Goal: Task Accomplishment & Management: Use online tool/utility

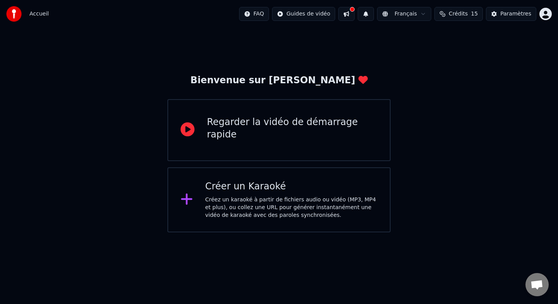
click at [298, 207] on div "Créez un karaoké à partir de fichiers audio ou vidéo (MP3, MP4 et plus), ou col…" at bounding box center [291, 207] width 172 height 23
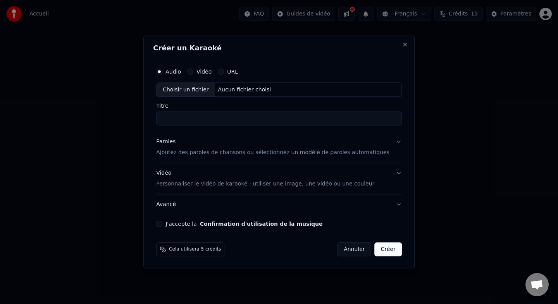
click at [242, 89] on div "Aucun fichier choisi" at bounding box center [244, 90] width 59 height 8
click at [252, 119] on input "Titre" at bounding box center [279, 118] width 246 height 14
click at [280, 135] on button "Paroles Ajoutez des paroles de chansons ou sélectionnez un modèle de paroles au…" at bounding box center [279, 146] width 246 height 31
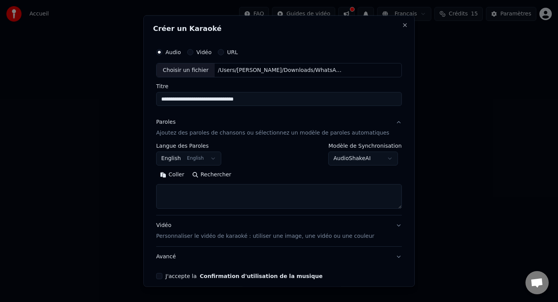
click at [301, 113] on button "Paroles Ajoutez des paroles de chansons ou sélectionnez un modèle de paroles au…" at bounding box center [279, 127] width 246 height 31
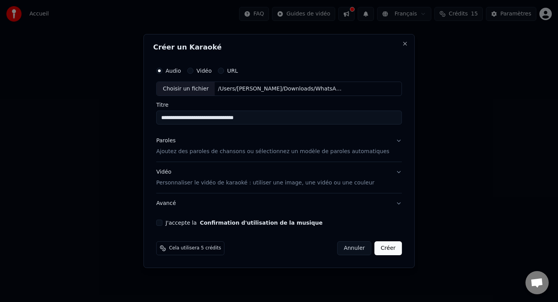
drag, startPoint x: 283, startPoint y: 116, endPoint x: 161, endPoint y: 115, distance: 122.4
click at [161, 115] on div "**********" at bounding box center [279, 145] width 252 height 170
type input "**********"
click at [215, 138] on div "Paroles Ajoutez des paroles de chansons ou sélectionnez un modèle de paroles au…" at bounding box center [272, 146] width 233 height 19
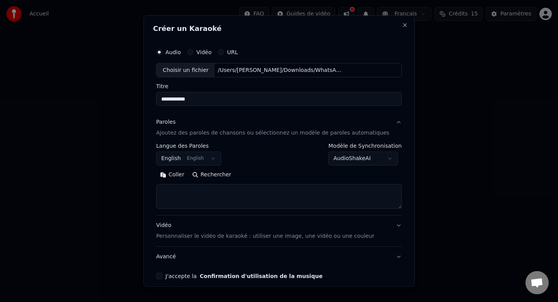
click at [244, 198] on textarea at bounding box center [279, 196] width 246 height 25
click at [219, 161] on button "English English" at bounding box center [188, 159] width 65 height 14
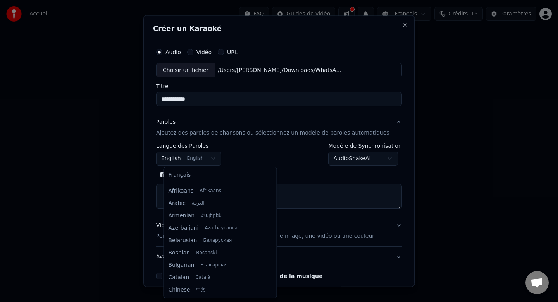
scroll to position [62, 0]
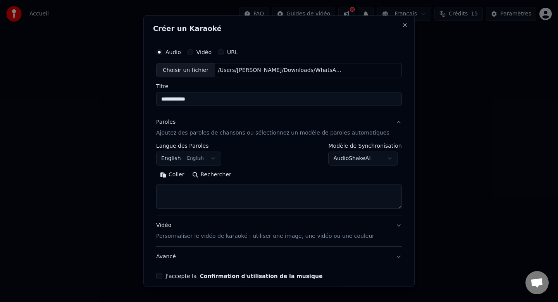
click at [390, 162] on body "**********" at bounding box center [279, 116] width 558 height 232
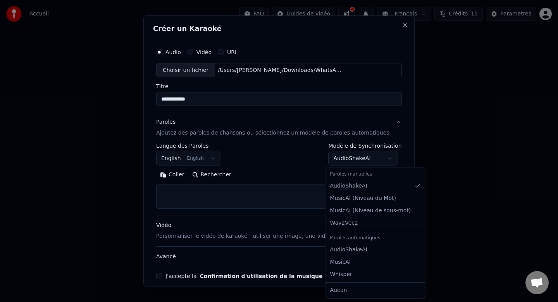
click at [292, 166] on body "**********" at bounding box center [279, 116] width 558 height 232
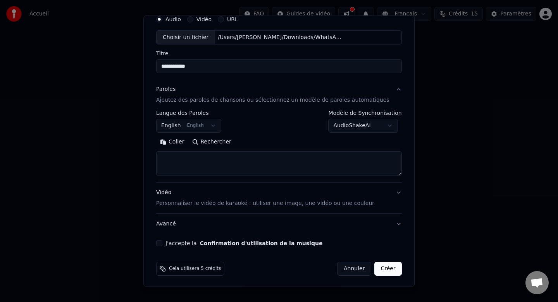
scroll to position [34, 0]
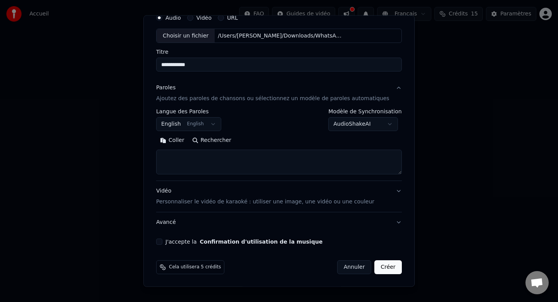
click at [281, 203] on p "Personnaliser le vidéo de karaoké : utiliser une image, une vidéo ou une couleur" at bounding box center [265, 202] width 218 height 8
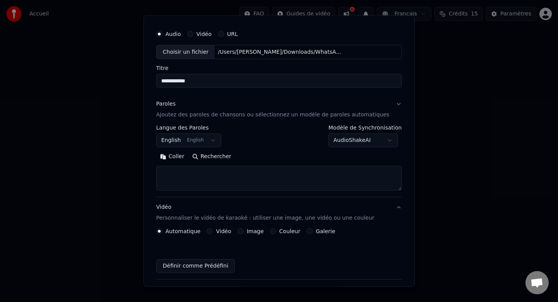
scroll to position [14, 0]
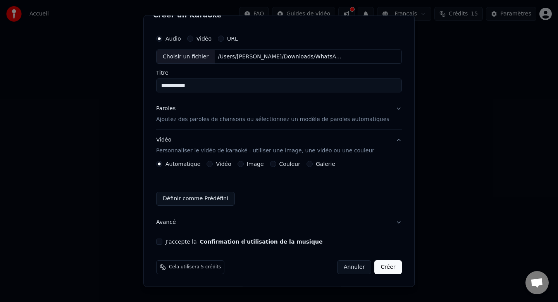
click at [213, 164] on button "Vidéo" at bounding box center [210, 164] width 6 height 6
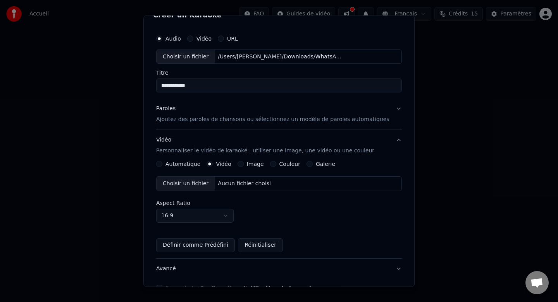
click at [244, 163] on button "Image" at bounding box center [240, 164] width 6 height 6
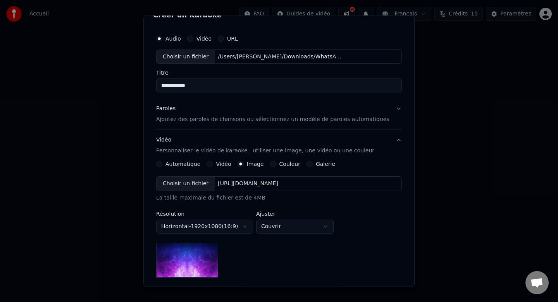
click at [280, 164] on div "Couleur" at bounding box center [285, 164] width 30 height 6
click at [271, 165] on div "Automatique Vidéo Image Couleur Galerie" at bounding box center [245, 164] width 179 height 6
click at [274, 165] on button "Couleur" at bounding box center [273, 164] width 6 height 6
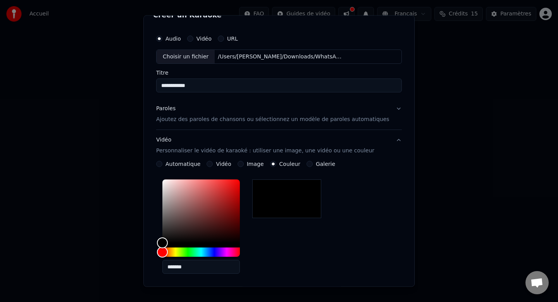
click at [311, 165] on button "Galerie" at bounding box center [309, 164] width 6 height 6
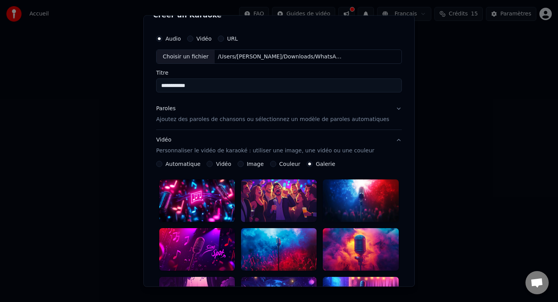
click at [162, 163] on button "Automatique" at bounding box center [159, 164] width 6 height 6
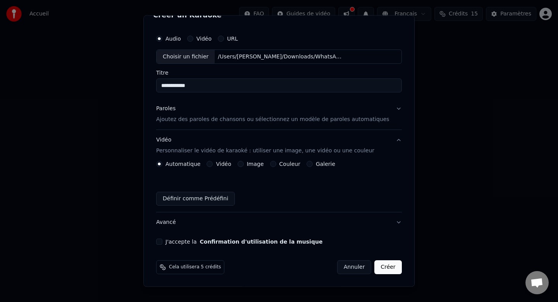
click at [162, 245] on button "J'accepte la Confirmation d'utilisation de la musique" at bounding box center [159, 242] width 6 height 6
click at [240, 121] on p "Ajoutez des paroles de chansons ou sélectionnez un modèle de paroles automatiqu…" at bounding box center [272, 120] width 233 height 8
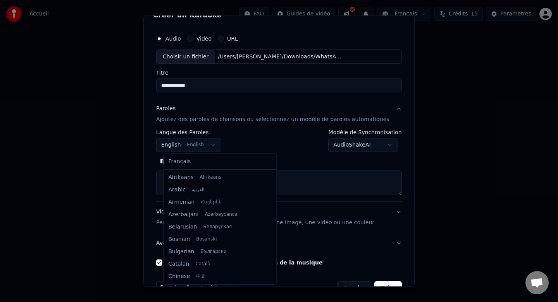
click at [217, 144] on body "**********" at bounding box center [279, 116] width 558 height 232
select select "**"
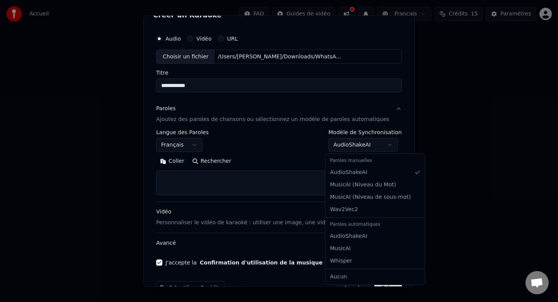
click at [346, 143] on body "**********" at bounding box center [279, 116] width 558 height 232
click at [289, 156] on body "**********" at bounding box center [279, 116] width 558 height 232
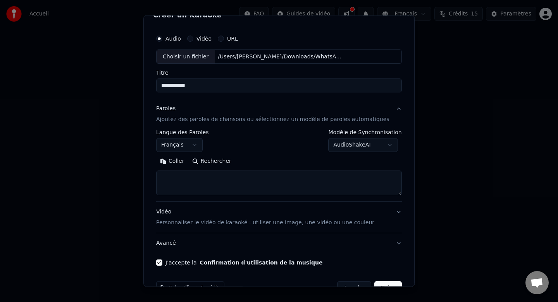
click at [281, 178] on textarea at bounding box center [279, 183] width 246 height 25
paste textarea "**********"
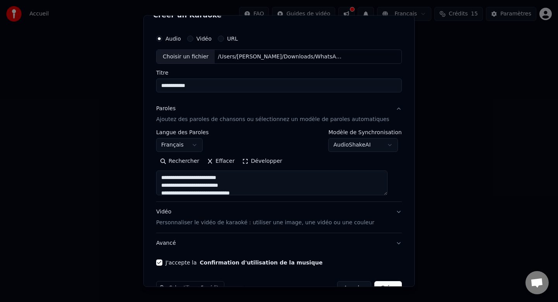
scroll to position [2, 0]
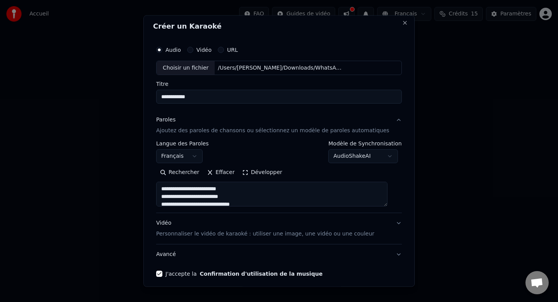
type textarea "**********"
click at [323, 174] on div "Rechercher Effacer Développer" at bounding box center [279, 173] width 246 height 12
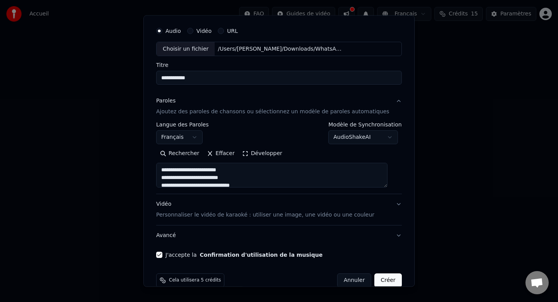
scroll to position [0, 0]
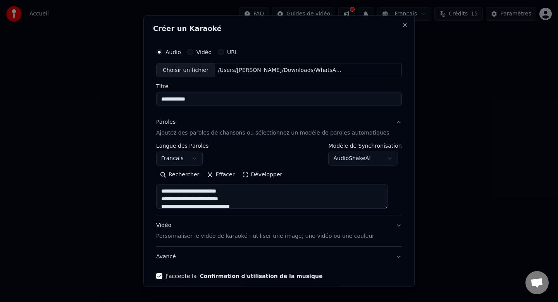
click at [272, 134] on p "Ajoutez des paroles de chansons ou sélectionnez un modèle de paroles automatiqu…" at bounding box center [272, 133] width 233 height 8
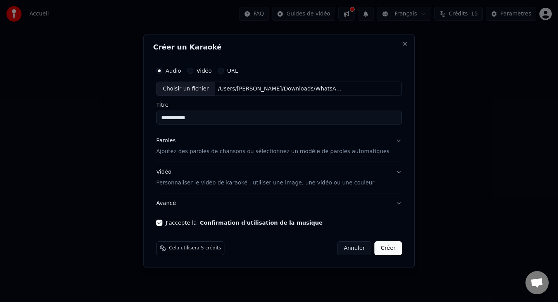
click at [281, 151] on p "Ajoutez des paroles de chansons ou sélectionnez un modèle de paroles automatiqu…" at bounding box center [272, 152] width 233 height 8
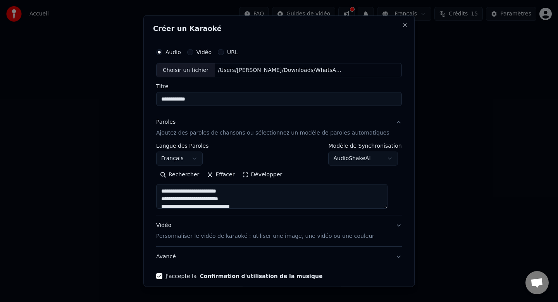
click at [270, 176] on button "Développer" at bounding box center [263, 175] width 48 height 12
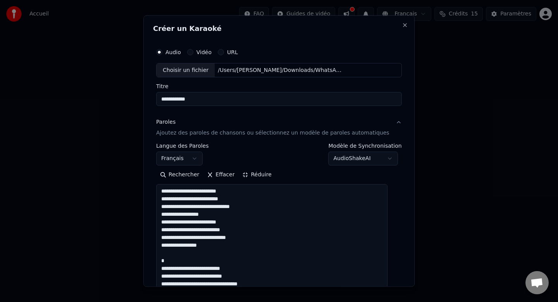
scroll to position [0, 0]
click at [266, 175] on button "Réduire" at bounding box center [257, 175] width 37 height 12
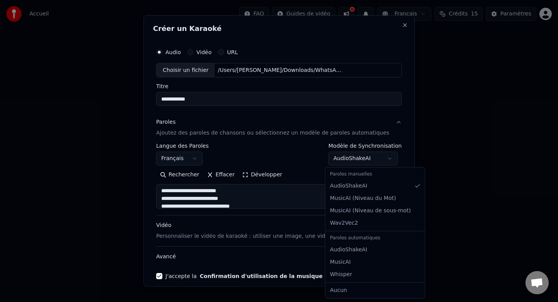
click at [387, 159] on body "**********" at bounding box center [279, 116] width 558 height 232
click at [299, 154] on body "**********" at bounding box center [279, 116] width 558 height 232
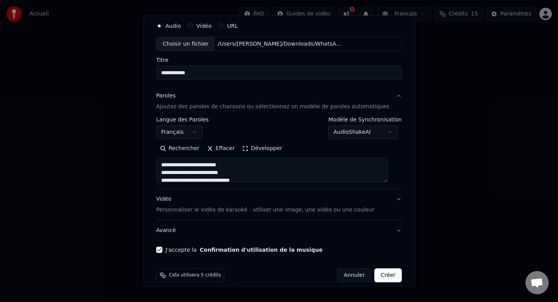
scroll to position [34, 0]
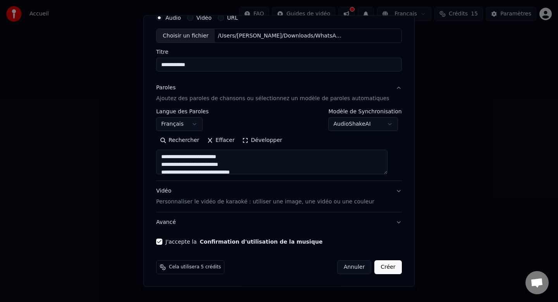
click at [385, 269] on button "Créer" at bounding box center [388, 268] width 27 height 14
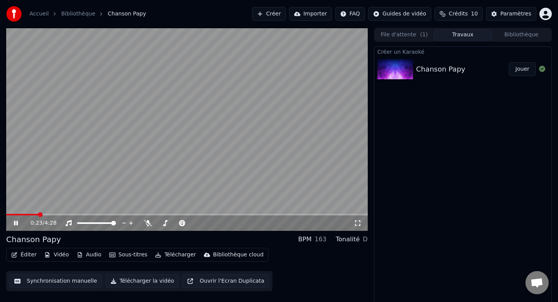
click at [77, 215] on span at bounding box center [186, 215] width 361 height 2
click at [120, 215] on span at bounding box center [186, 215] width 361 height 2
click at [155, 213] on video at bounding box center [186, 129] width 361 height 203
click at [15, 223] on icon at bounding box center [16, 223] width 5 height 5
click at [217, 135] on video at bounding box center [186, 129] width 361 height 203
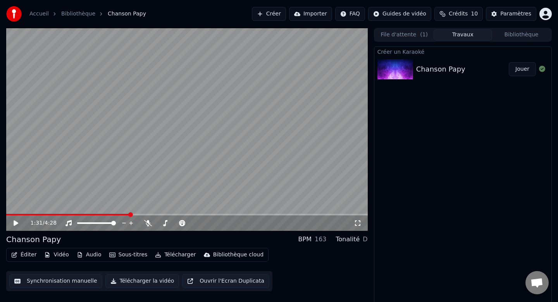
click at [35, 215] on span at bounding box center [68, 215] width 124 height 2
click at [209, 215] on span at bounding box center [186, 215] width 361 height 2
click at [239, 214] on span at bounding box center [186, 215] width 361 height 2
click at [260, 211] on video at bounding box center [186, 129] width 361 height 203
click at [260, 213] on video at bounding box center [186, 129] width 361 height 203
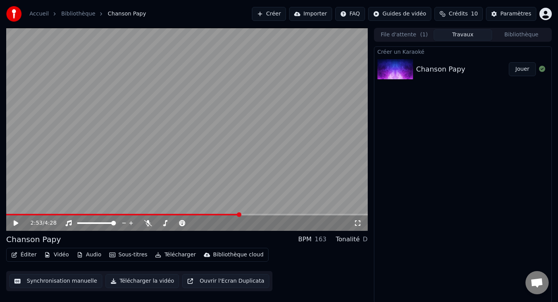
click at [272, 216] on div "2:53 / 4:28" at bounding box center [186, 223] width 361 height 15
click at [274, 213] on video at bounding box center [186, 129] width 361 height 203
click at [272, 216] on div "2:54 / 4:28" at bounding box center [186, 223] width 361 height 15
click at [274, 194] on video at bounding box center [186, 129] width 361 height 203
click at [278, 214] on span at bounding box center [186, 215] width 361 height 2
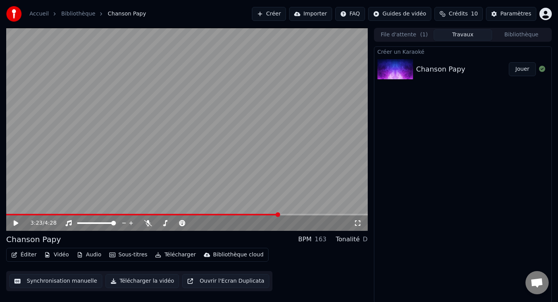
click at [17, 224] on icon at bounding box center [16, 223] width 5 height 5
click at [311, 239] on div "BPM" at bounding box center [304, 239] width 13 height 9
click at [324, 240] on div "163" at bounding box center [320, 239] width 12 height 9
click at [360, 239] on div "Tonalité D" at bounding box center [352, 239] width 32 height 9
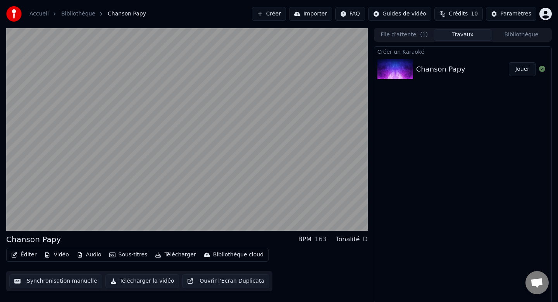
click at [323, 240] on div "163" at bounding box center [320, 239] width 12 height 9
click at [69, 283] on button "Synchronisation manuelle" at bounding box center [55, 282] width 93 height 14
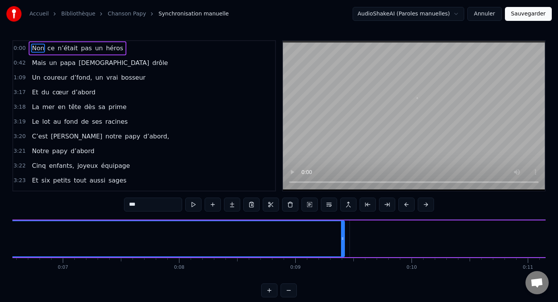
scroll to position [0, 409]
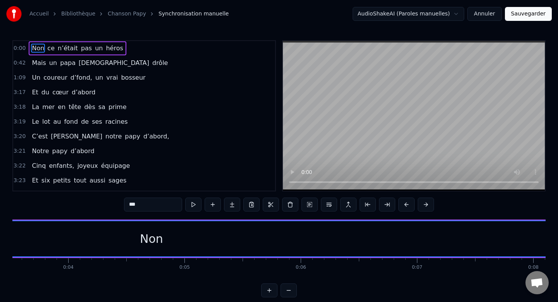
click at [496, 15] on button "Annuler" at bounding box center [484, 14] width 34 height 14
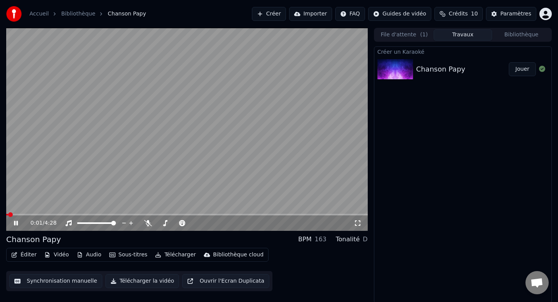
click at [253, 145] on video at bounding box center [186, 129] width 361 height 203
click at [88, 254] on button "Audio" at bounding box center [89, 255] width 31 height 11
